Goal: Information Seeking & Learning: Learn about a topic

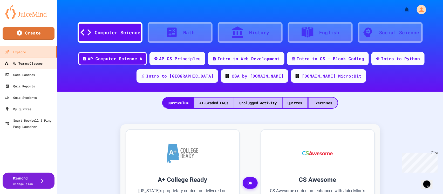
click at [21, 64] on div "My Teams/Classes" at bounding box center [23, 63] width 38 height 6
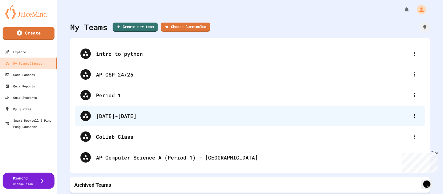
click at [110, 114] on div "[DATE]-[DATE]" at bounding box center [252, 116] width 313 height 8
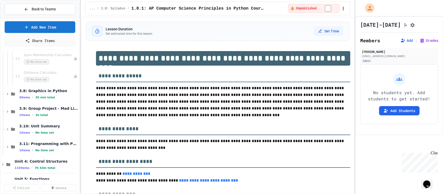
scroll to position [680, 0]
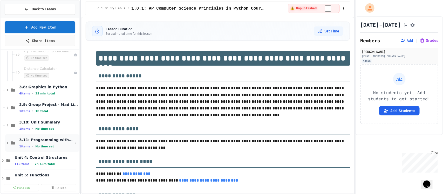
click at [47, 141] on span "3.11: Programming with Python Exam" at bounding box center [46, 140] width 54 height 5
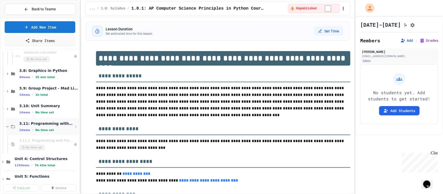
scroll to position [696, 0]
click at [54, 143] on span "3.11.1: Programming with Python Exam" at bounding box center [43, 140] width 49 height 4
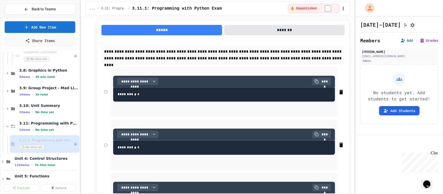
scroll to position [731, 0]
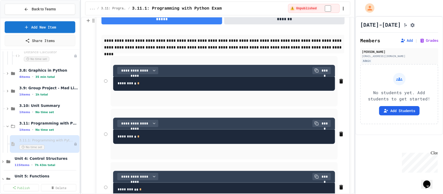
click at [276, 88] on pre "******** * *" at bounding box center [224, 84] width 222 height 15
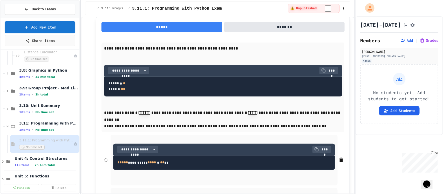
scroll to position [1326, 0]
